Goal: Obtain resource: Obtain resource

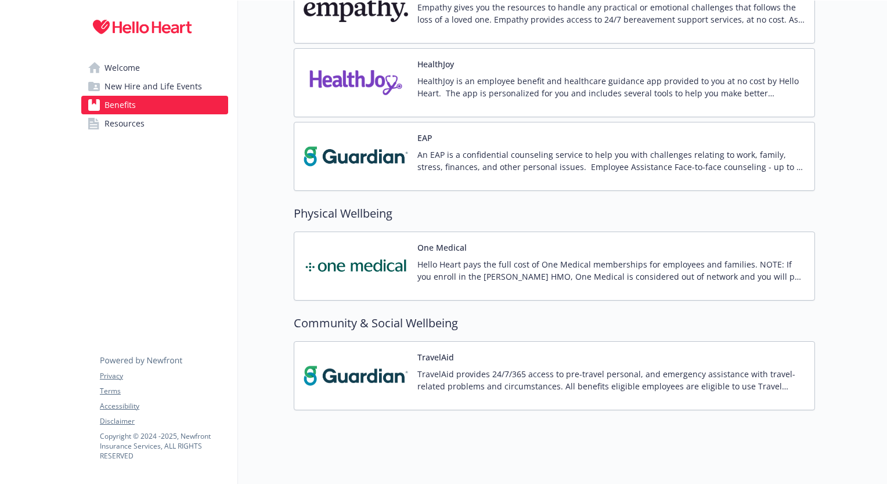
scroll to position [1781, 0]
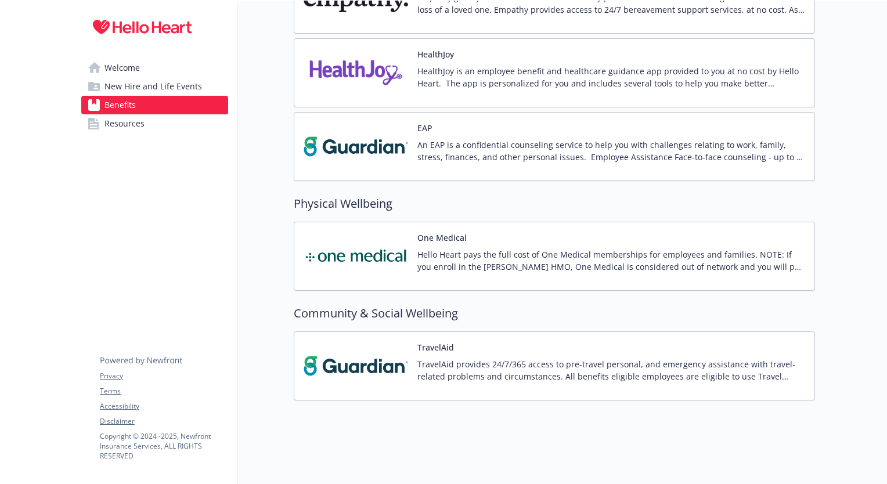
click at [146, 80] on span "New Hire and Life Events" at bounding box center [153, 86] width 98 height 19
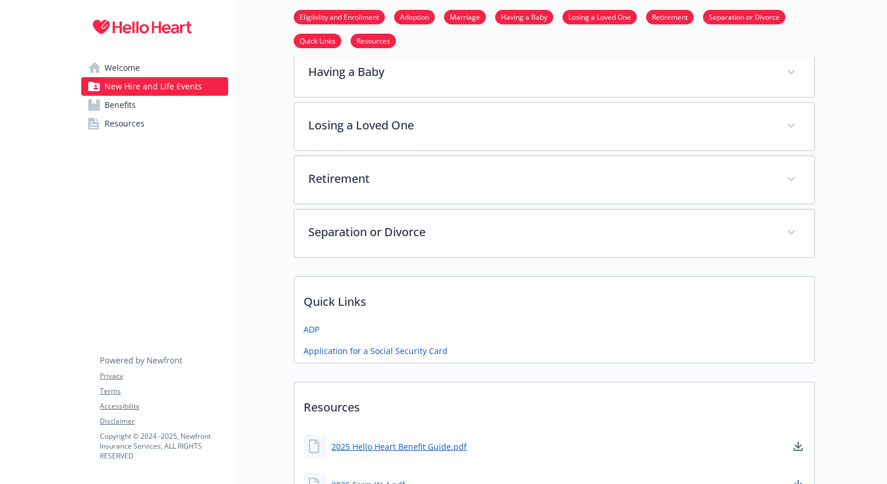
scroll to position [467, 0]
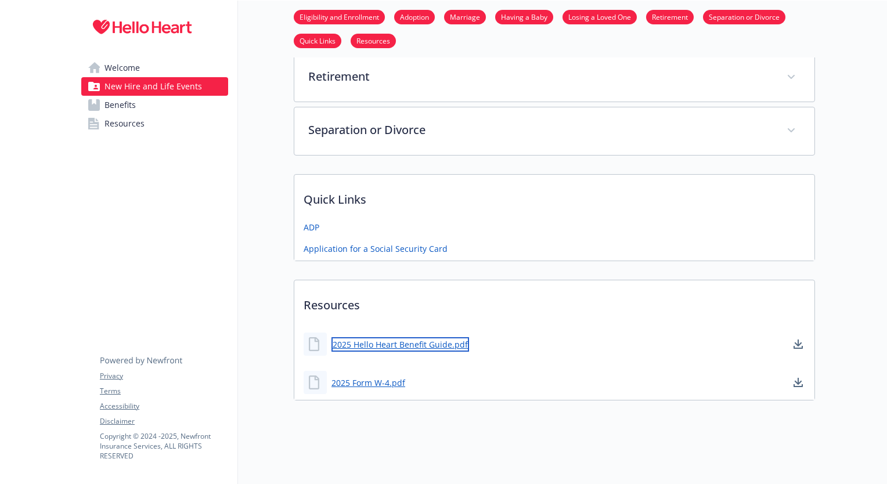
click at [407, 337] on link "2025 Hello Heart Benefit Guide.pdf" at bounding box center [400, 344] width 138 height 15
